Goal: Go to known website: Access a specific website the user already knows

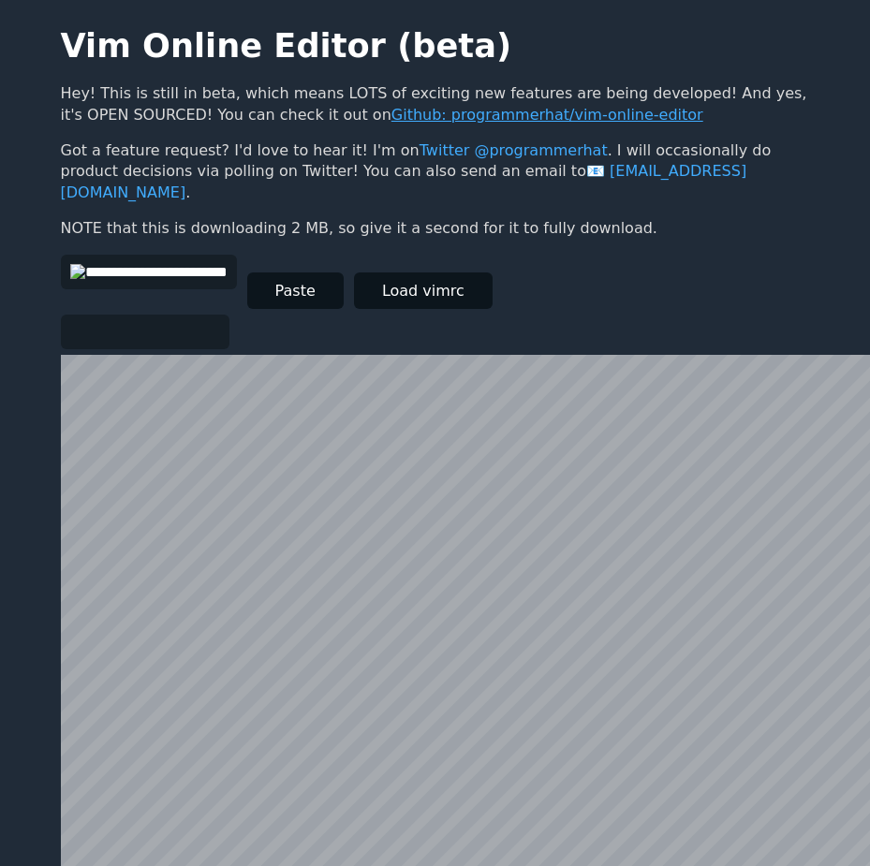
click at [482, 124] on link "Github: programmerhat/vim-online-editor" at bounding box center [548, 115] width 312 height 18
